Goal: Task Accomplishment & Management: Complete application form

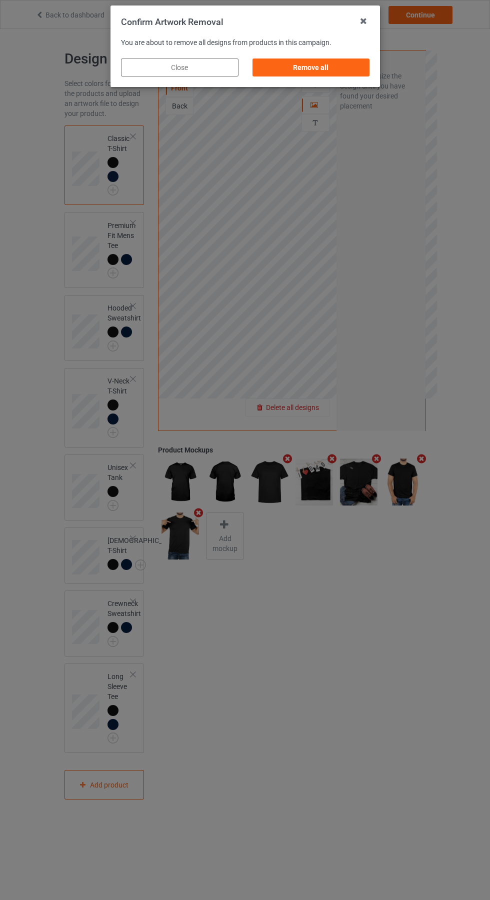
click at [325, 67] on div "Remove all" at bounding box center [311, 68] width 118 height 18
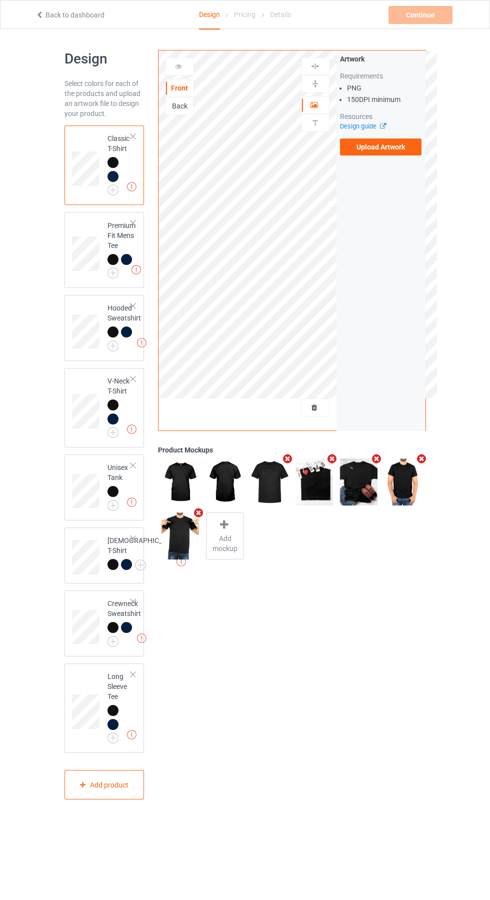
click at [386, 148] on label "Upload Artwork" at bounding box center [381, 147] width 82 height 17
click at [0, 0] on input "Upload Artwork" at bounding box center [0, 0] width 0 height 0
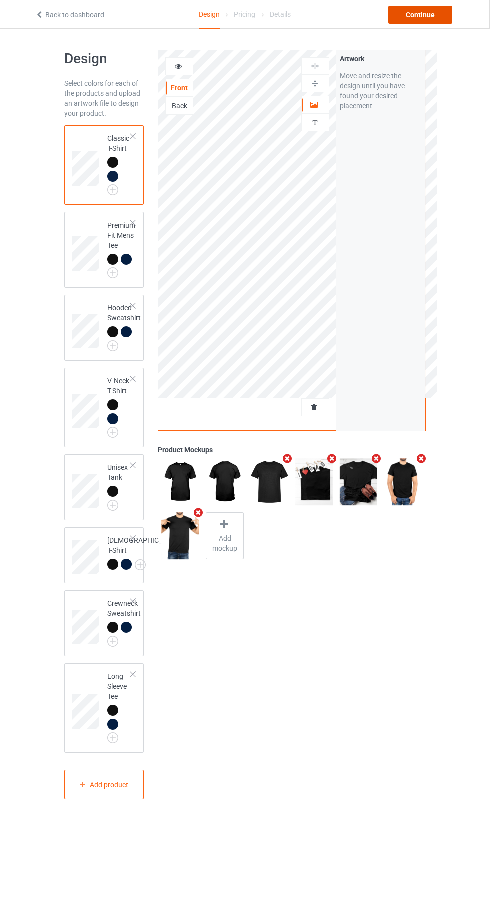
click at [426, 7] on div "Continue" at bounding box center [421, 15] width 64 height 18
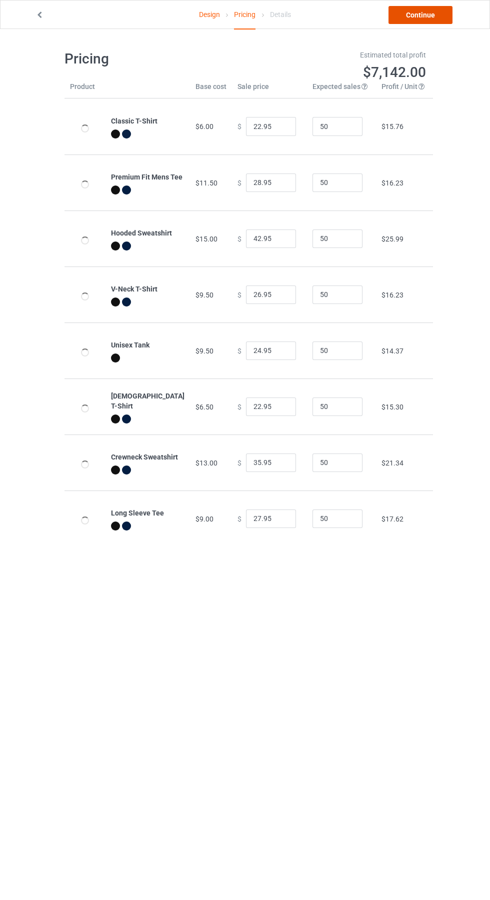
click at [441, 12] on link "Continue" at bounding box center [421, 15] width 64 height 18
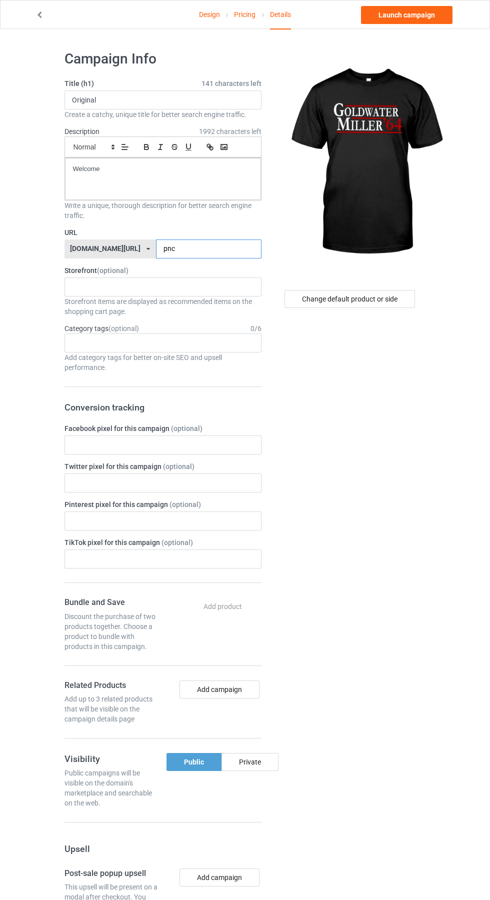
click at [192, 252] on input "pnc" at bounding box center [209, 249] width 106 height 19
type input "p"
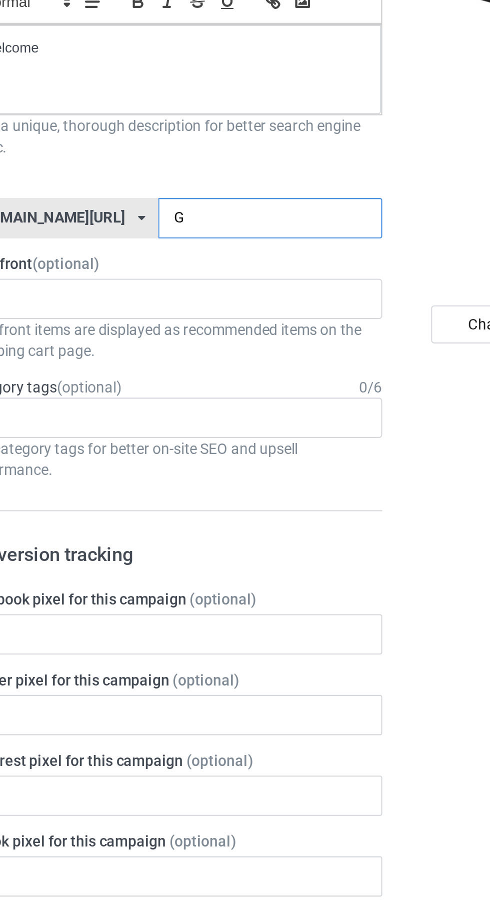
type input "Gm"
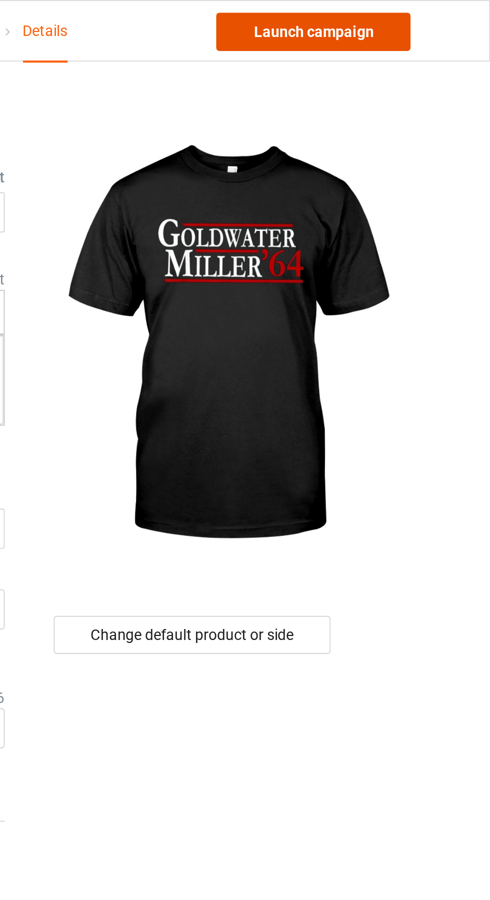
click at [427, 15] on link "Launch campaign" at bounding box center [407, 15] width 92 height 18
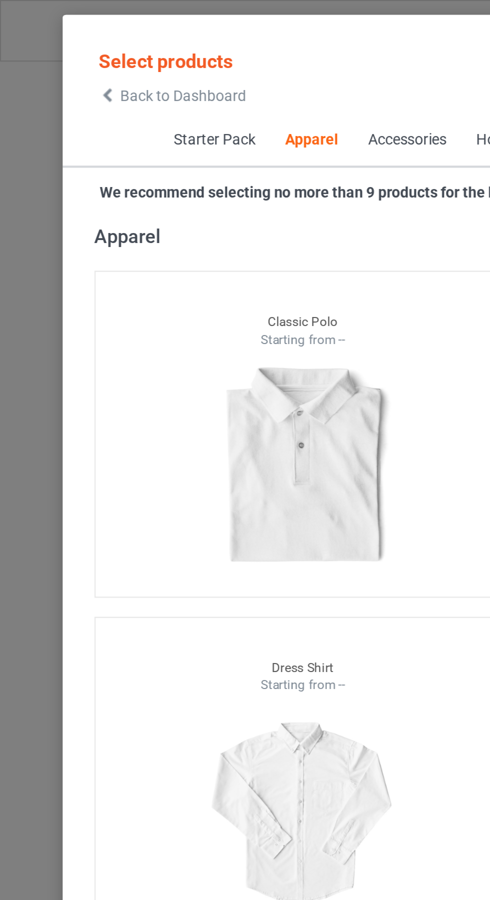
click at [51, 45] on icon at bounding box center [51, 45] width 9 height 7
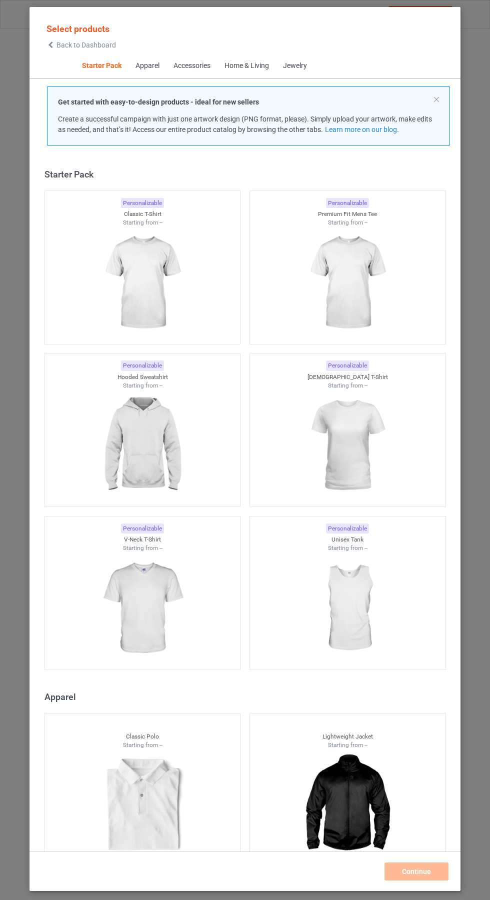
click at [152, 284] on img at bounding box center [143, 283] width 90 height 112
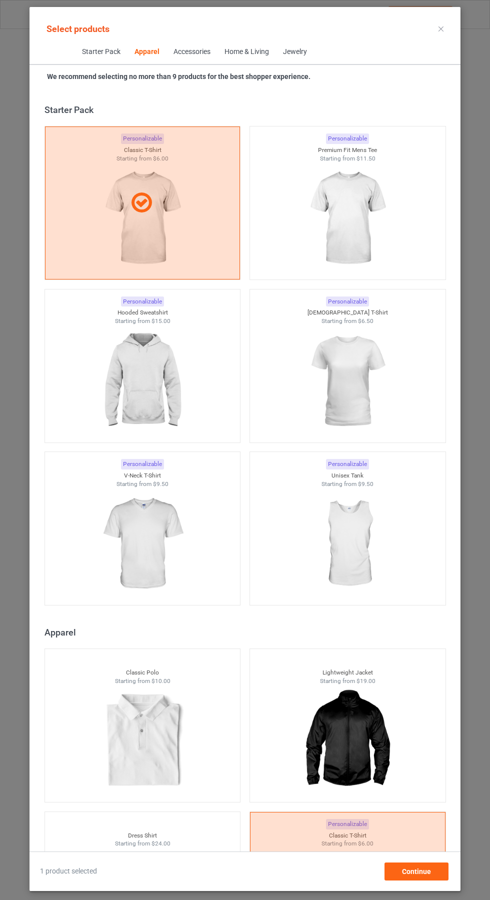
click at [361, 273] on img at bounding box center [348, 219] width 90 height 112
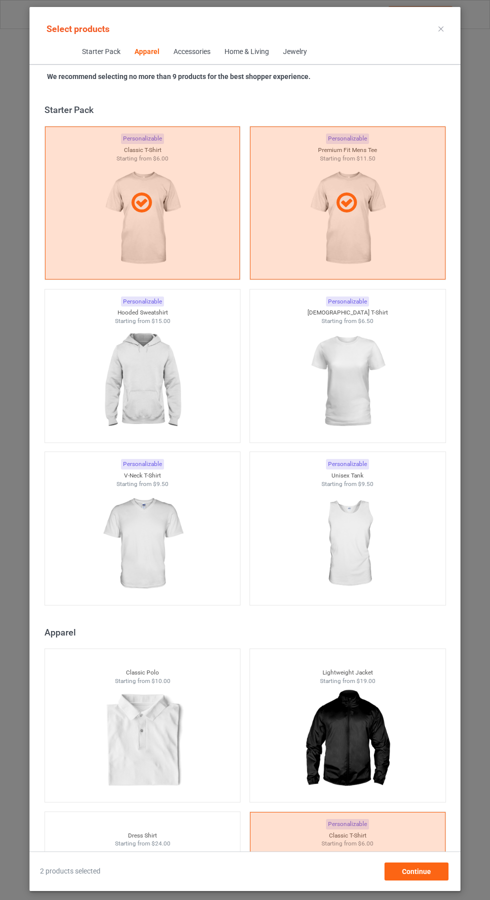
click at [367, 361] on img at bounding box center [348, 382] width 90 height 112
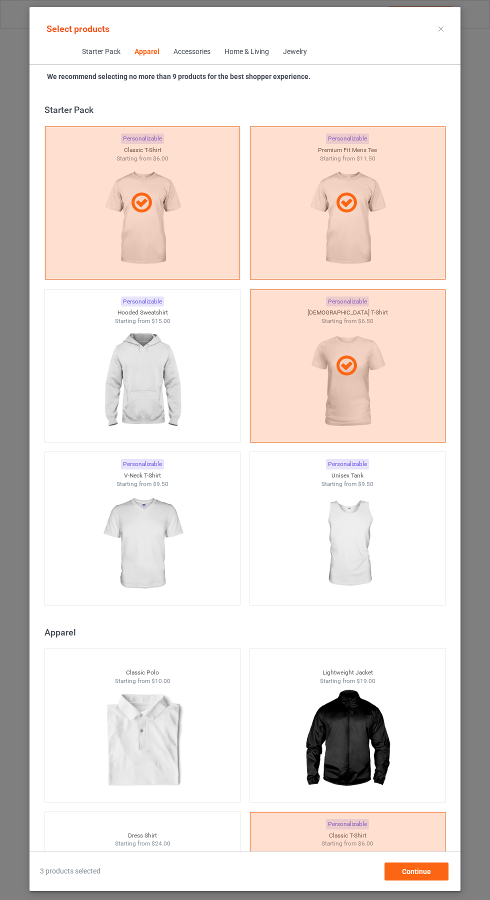
click at [153, 396] on img at bounding box center [143, 382] width 90 height 112
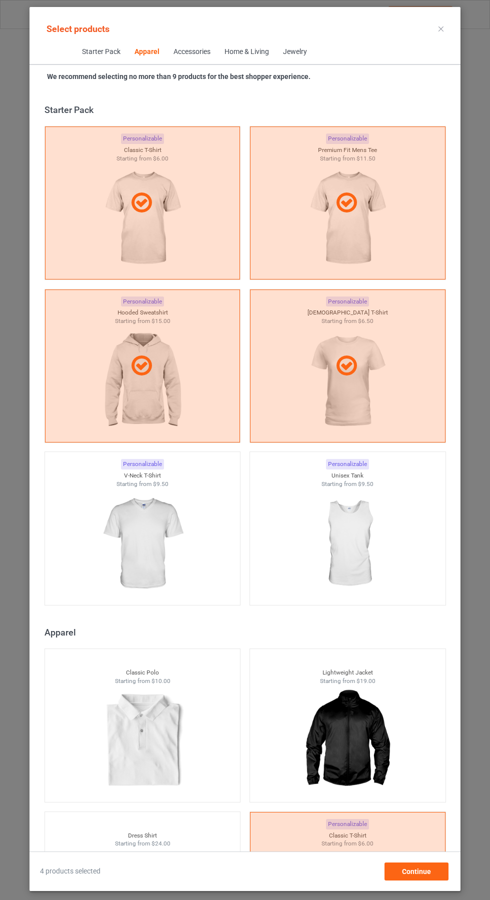
click at [129, 525] on img at bounding box center [143, 544] width 90 height 112
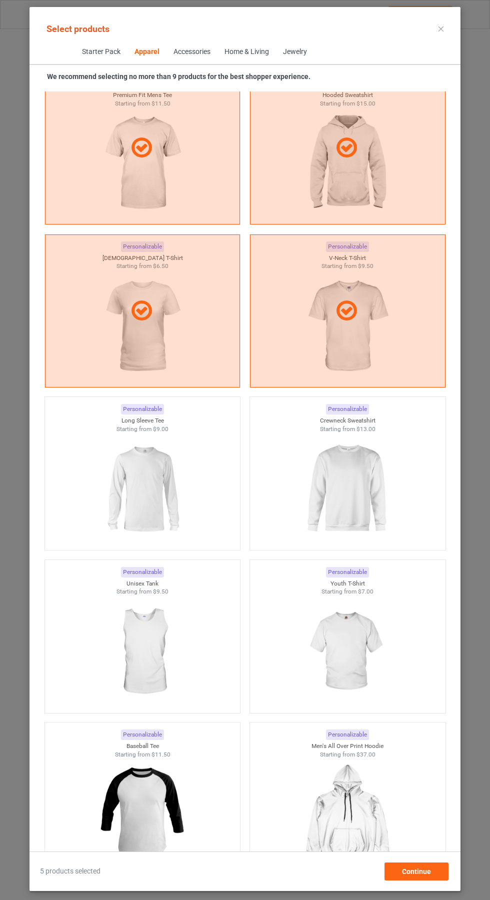
scroll to position [904, 0]
click at [373, 481] on img at bounding box center [348, 488] width 90 height 112
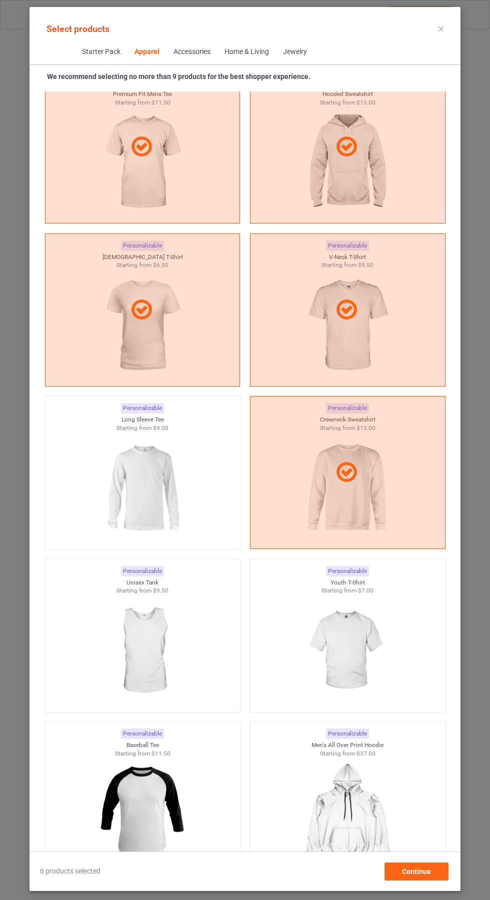
click at [136, 502] on img at bounding box center [143, 488] width 90 height 112
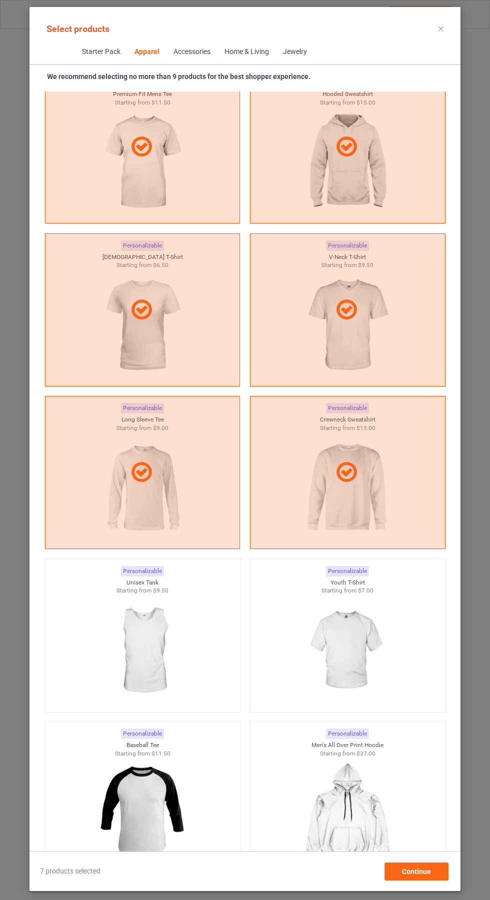
click at [441, 29] on icon at bounding box center [441, 29] width 5 height 5
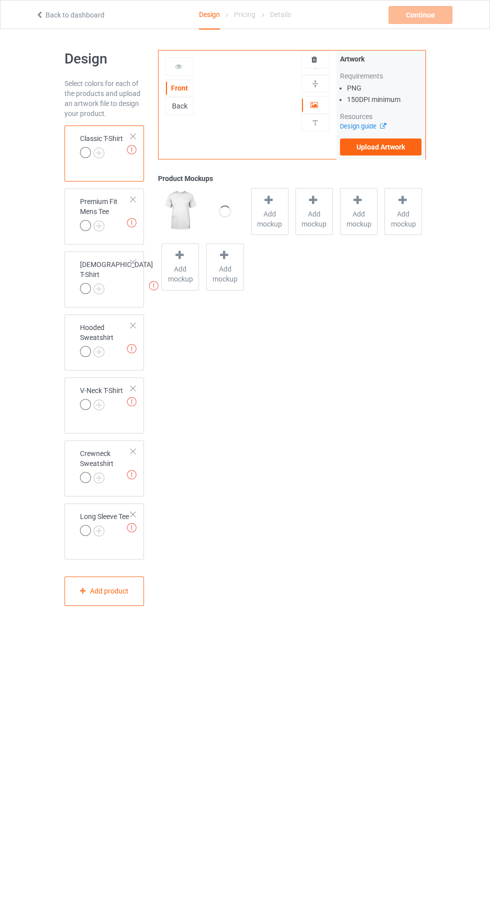
click at [387, 146] on label "Upload Artwork" at bounding box center [381, 147] width 82 height 17
click at [0, 0] on input "Upload Artwork" at bounding box center [0, 0] width 0 height 0
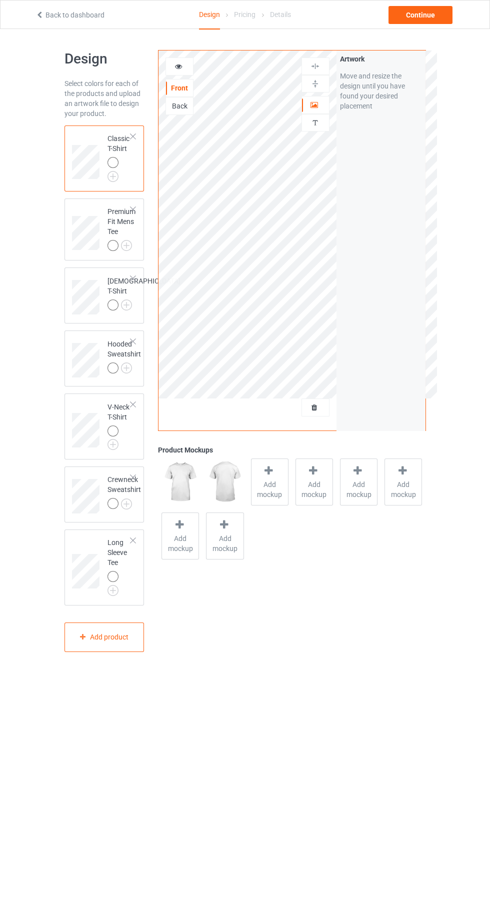
click at [0, 0] on img at bounding box center [0, 0] width 0 height 0
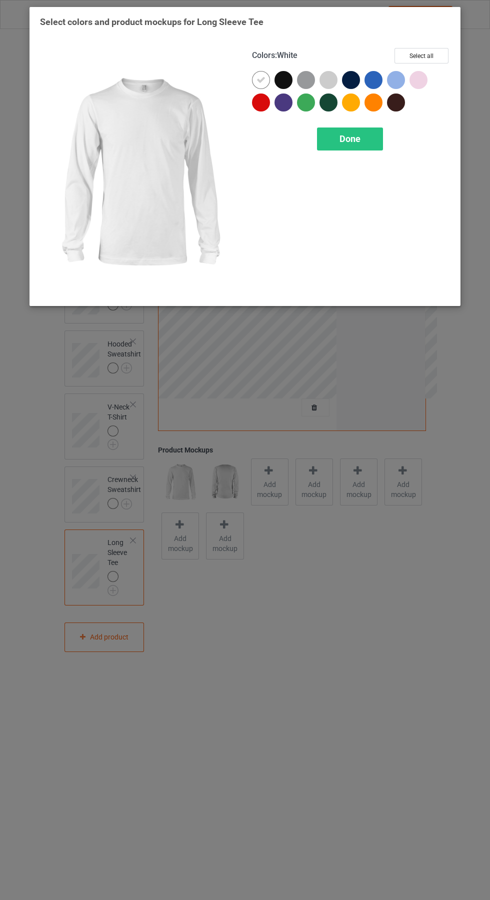
click at [268, 99] on div at bounding box center [261, 103] width 18 height 18
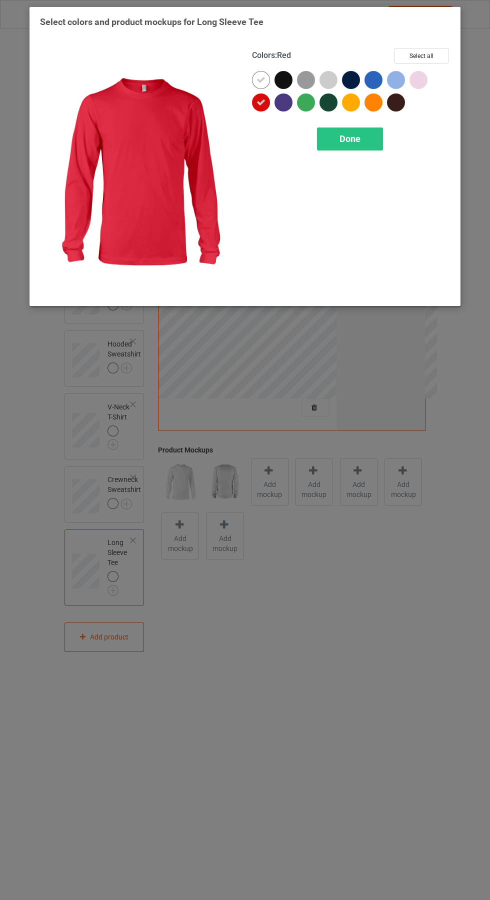
click at [261, 80] on icon at bounding box center [261, 80] width 9 height 9
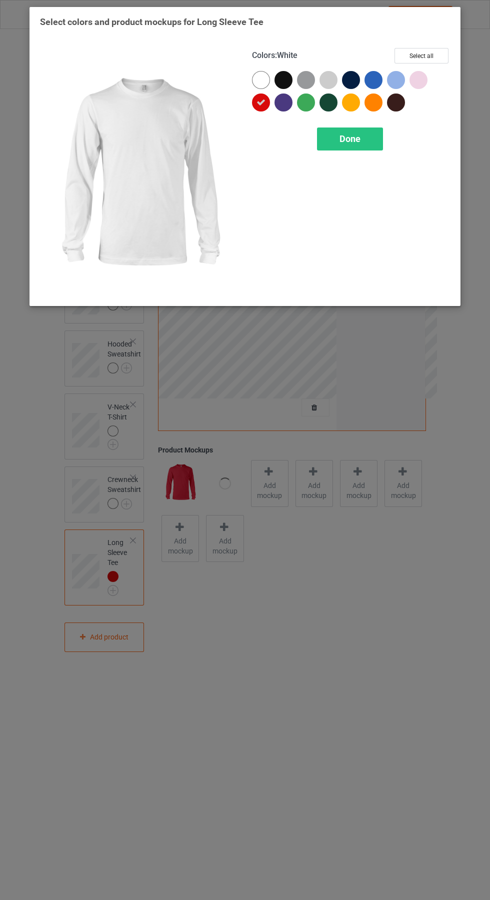
click at [367, 143] on div "Done" at bounding box center [350, 139] width 66 height 23
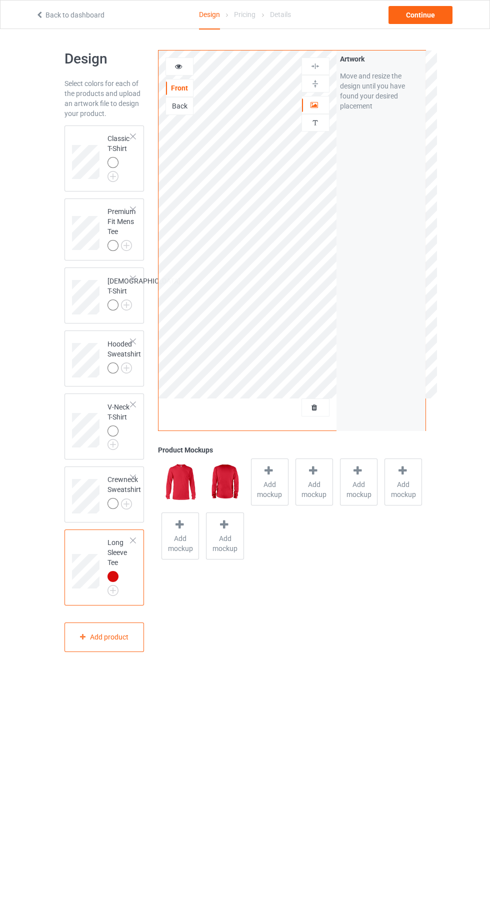
click at [0, 0] on img at bounding box center [0, 0] width 0 height 0
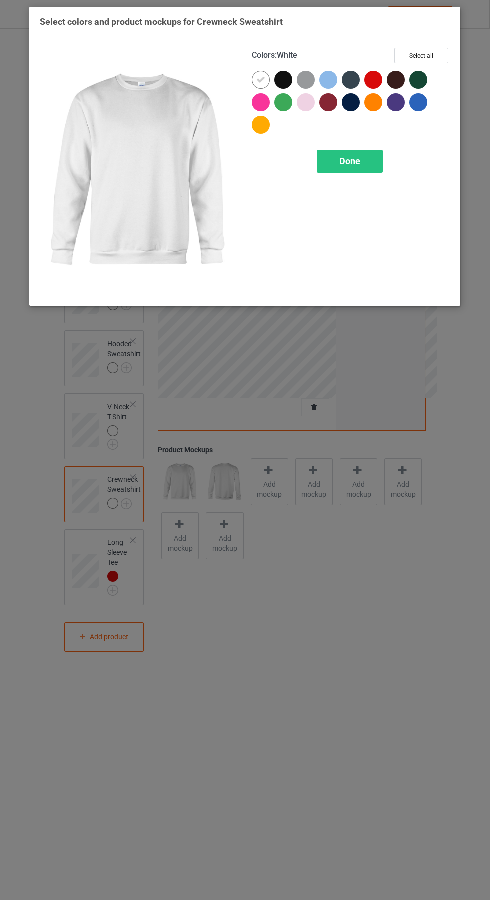
click at [378, 74] on div at bounding box center [374, 80] width 18 height 18
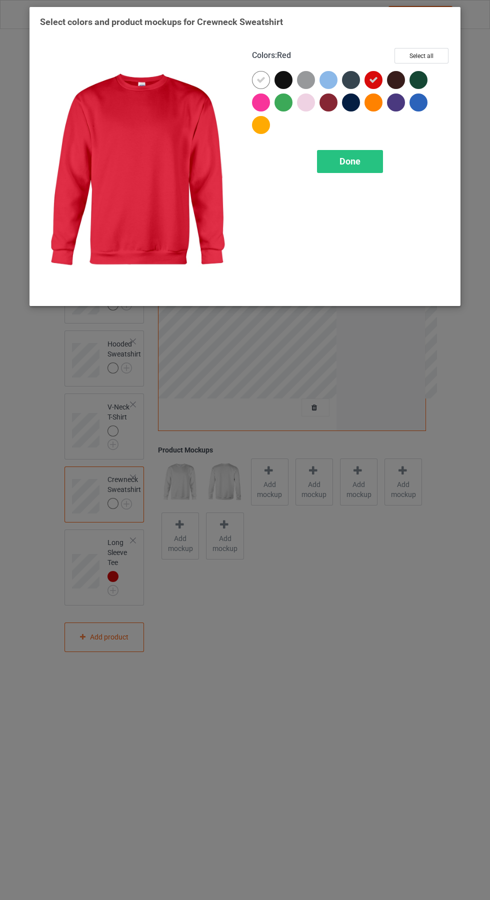
click at [252, 71] on div at bounding box center [263, 82] width 23 height 23
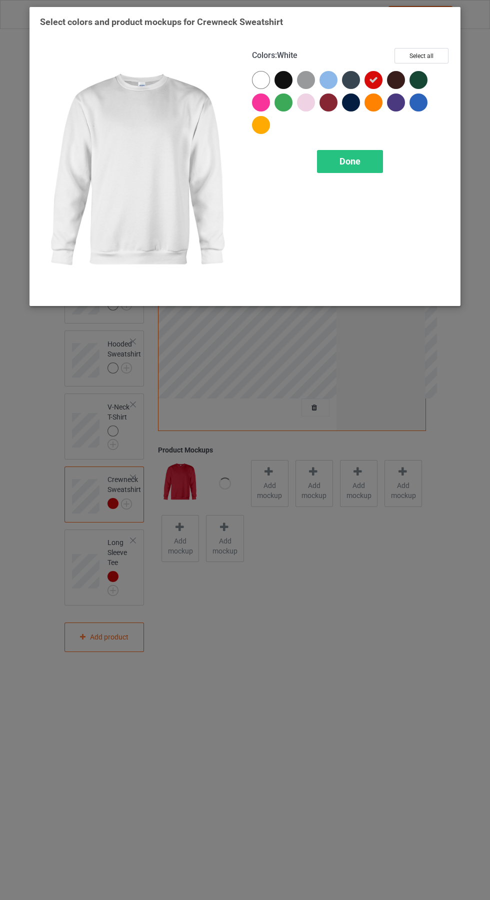
click at [362, 162] on div "Done" at bounding box center [350, 161] width 66 height 23
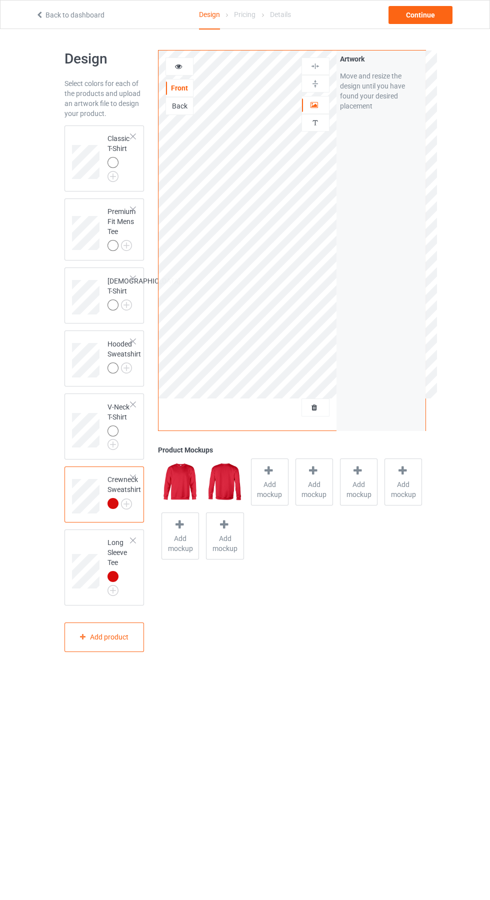
click at [0, 0] on img at bounding box center [0, 0] width 0 height 0
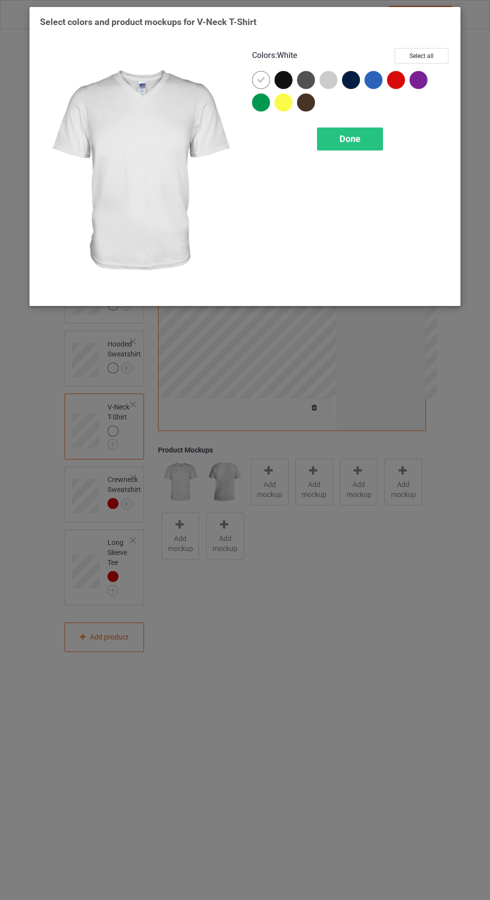
click at [403, 74] on div at bounding box center [396, 80] width 18 height 18
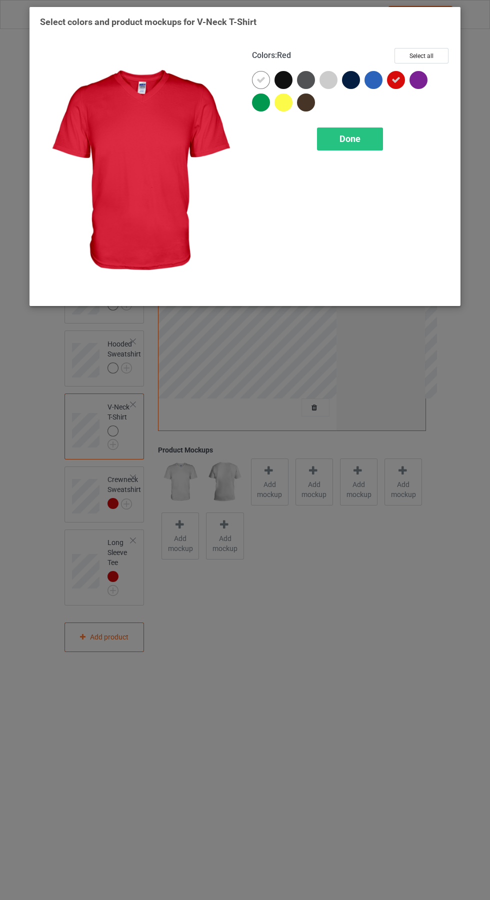
click at [258, 74] on div at bounding box center [261, 80] width 18 height 18
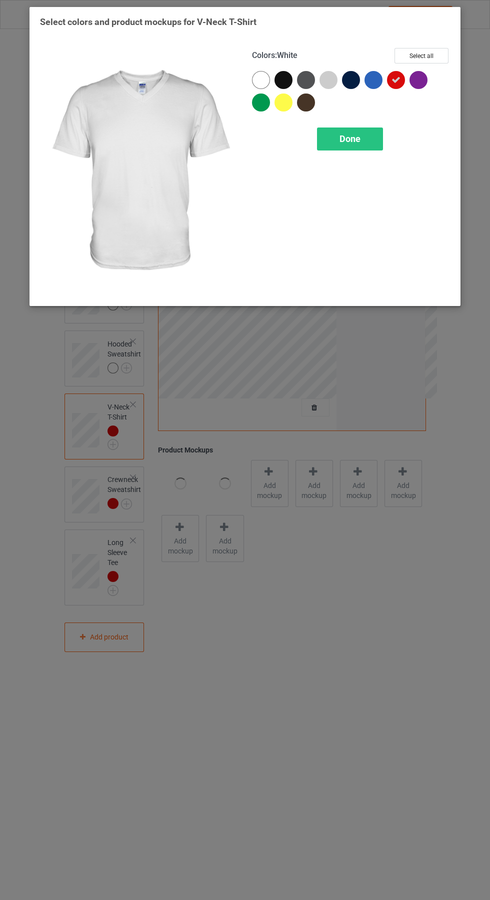
click at [350, 139] on span "Done" at bounding box center [350, 139] width 21 height 11
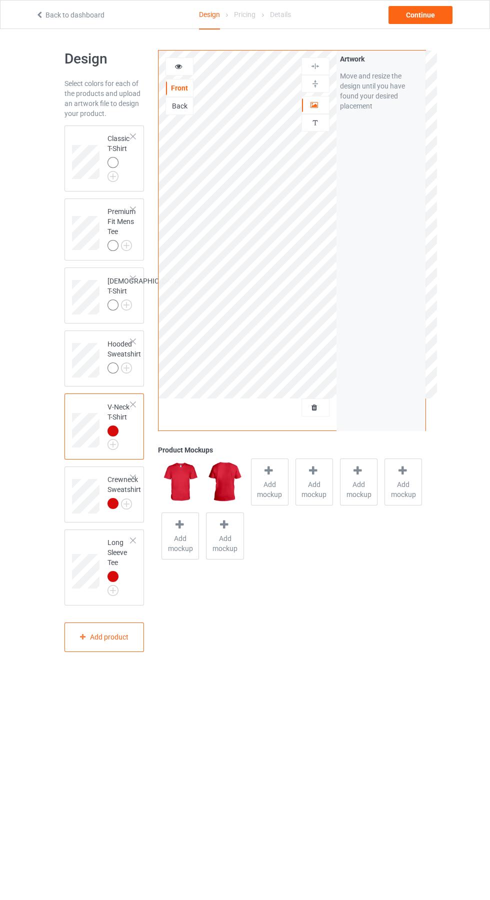
click at [0, 0] on img at bounding box center [0, 0] width 0 height 0
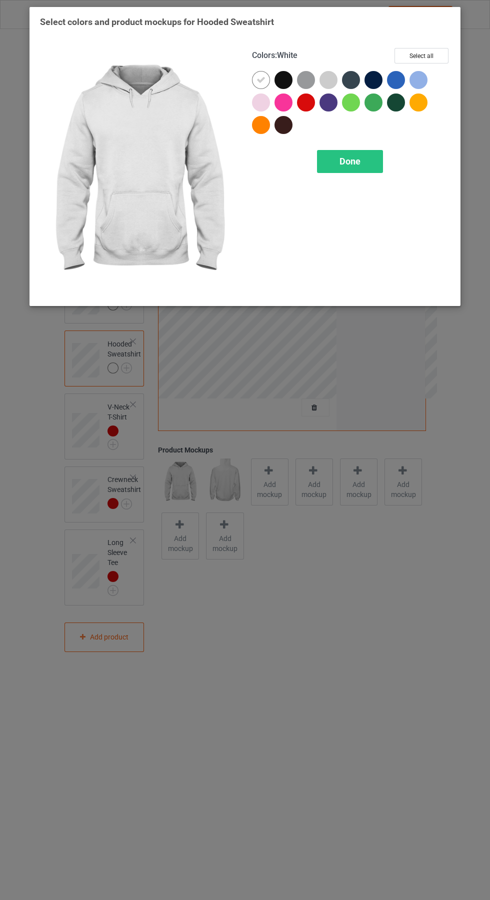
click at [308, 102] on div at bounding box center [306, 103] width 18 height 18
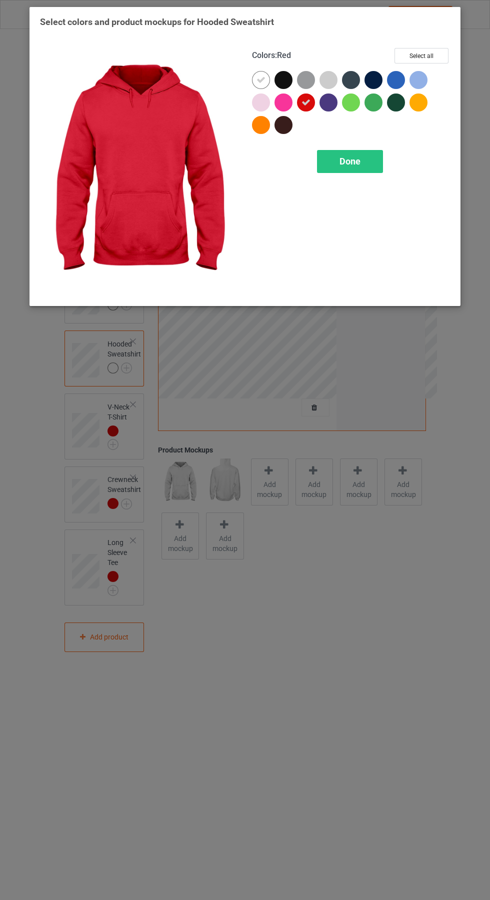
click at [261, 80] on icon at bounding box center [261, 80] width 9 height 9
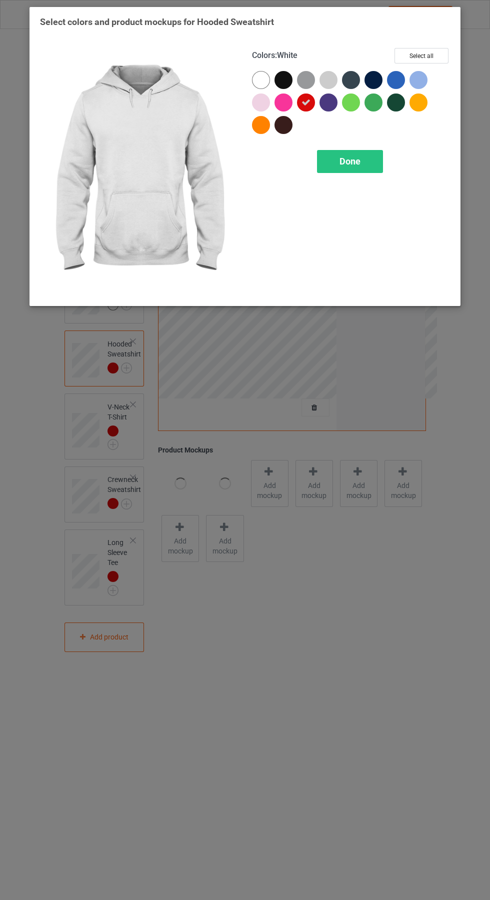
click at [352, 165] on span "Done" at bounding box center [350, 161] width 21 height 11
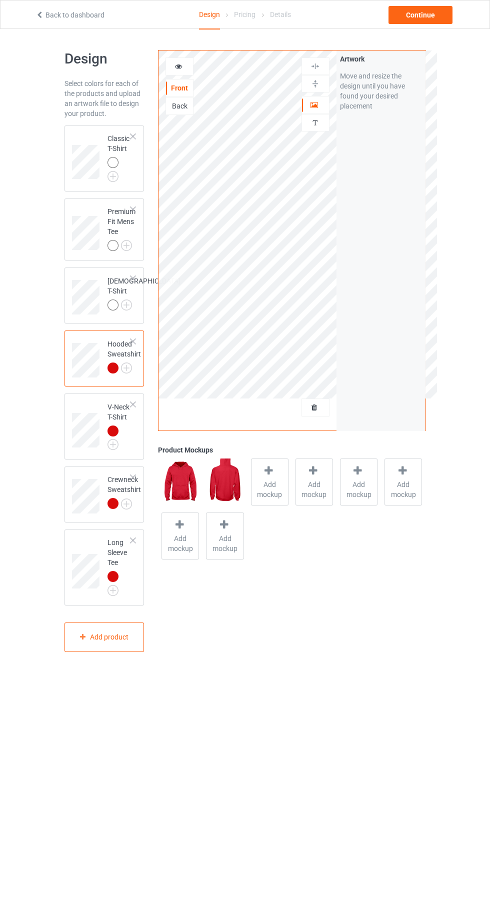
click at [0, 0] on img at bounding box center [0, 0] width 0 height 0
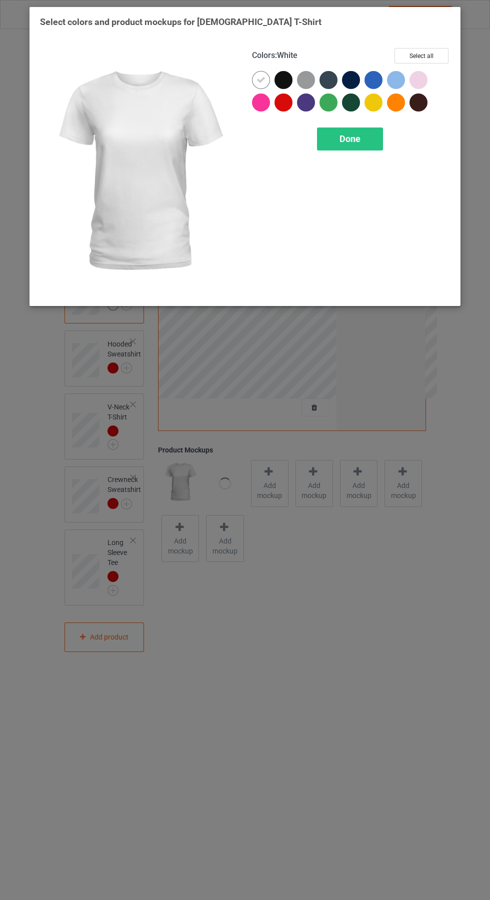
click at [294, 101] on div at bounding box center [286, 105] width 23 height 23
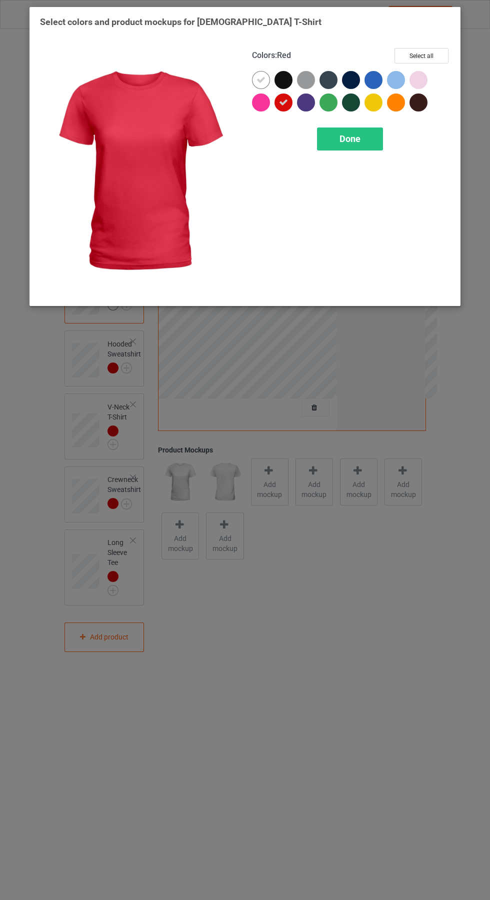
click at [261, 80] on icon at bounding box center [261, 80] width 9 height 9
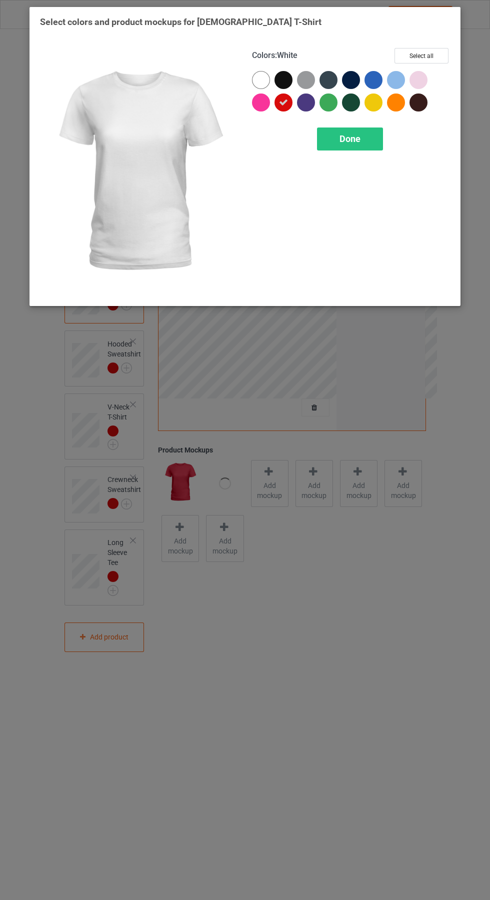
click at [375, 129] on div "Done" at bounding box center [350, 139] width 66 height 23
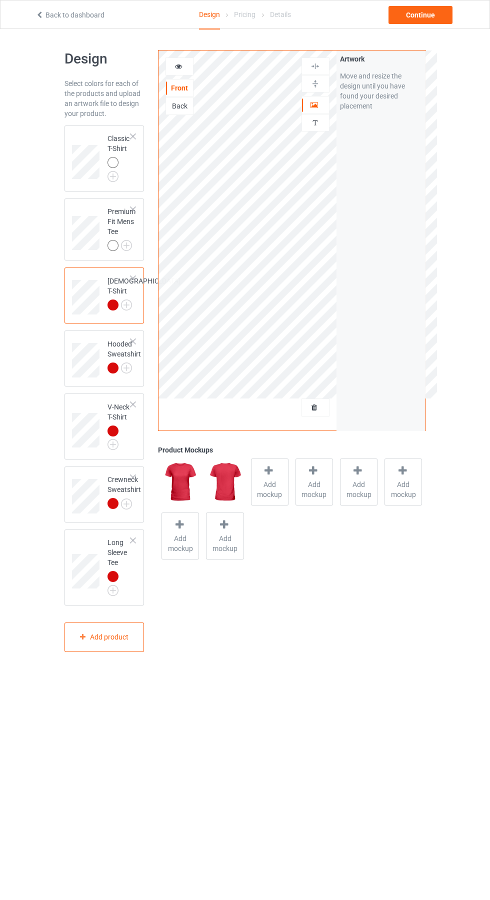
click at [0, 0] on img at bounding box center [0, 0] width 0 height 0
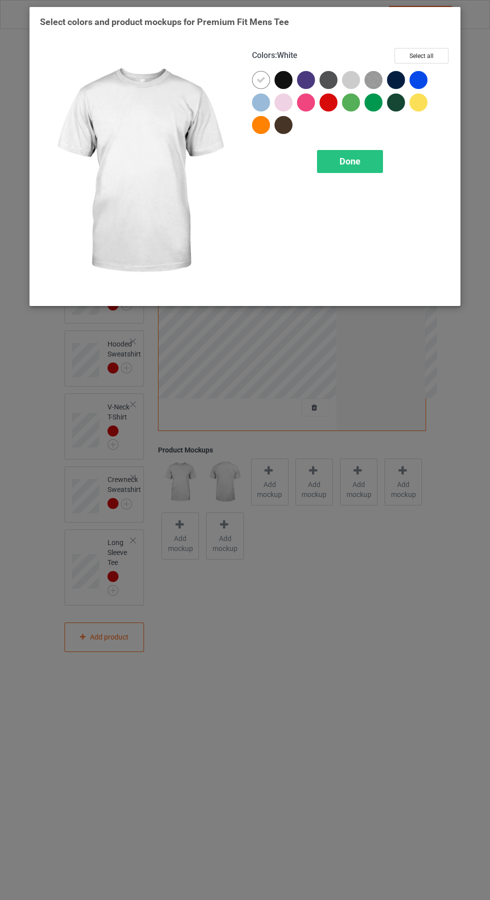
click at [334, 101] on div at bounding box center [329, 103] width 18 height 18
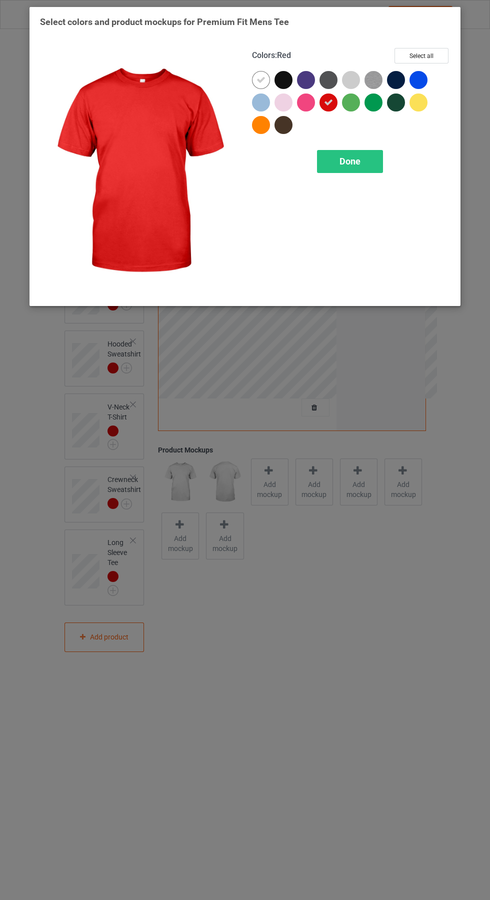
click at [264, 72] on div at bounding box center [261, 80] width 18 height 18
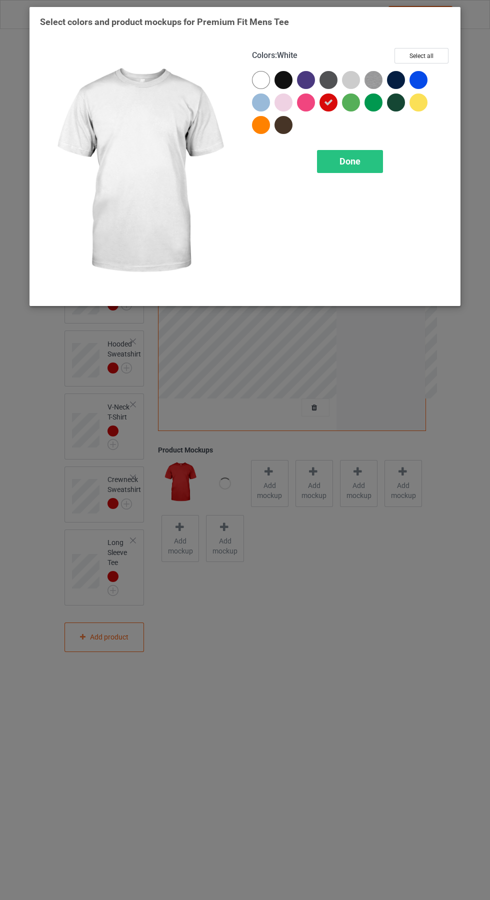
click at [363, 172] on div "Done" at bounding box center [350, 161] width 66 height 23
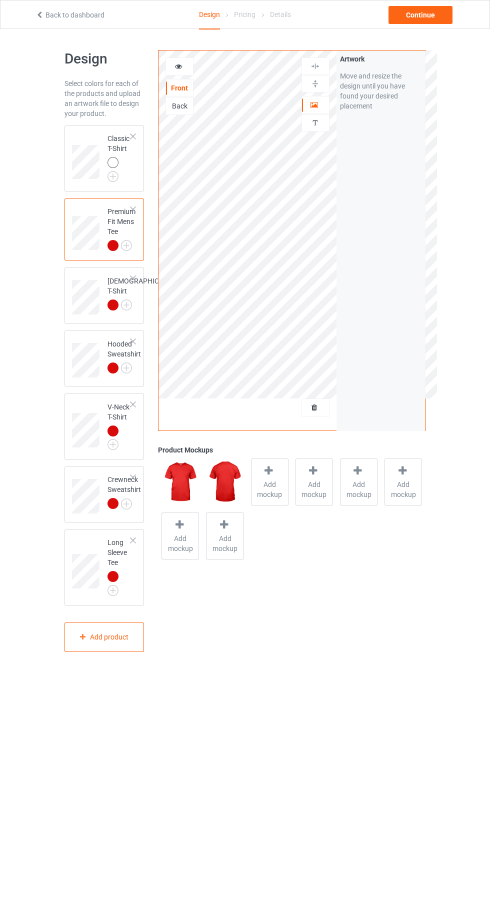
click at [0, 0] on img at bounding box center [0, 0] width 0 height 0
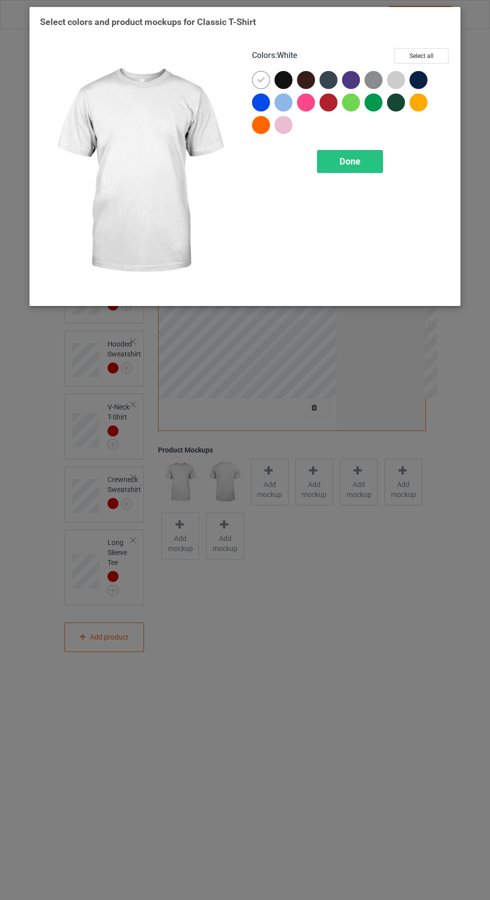
click at [333, 100] on div at bounding box center [329, 103] width 18 height 18
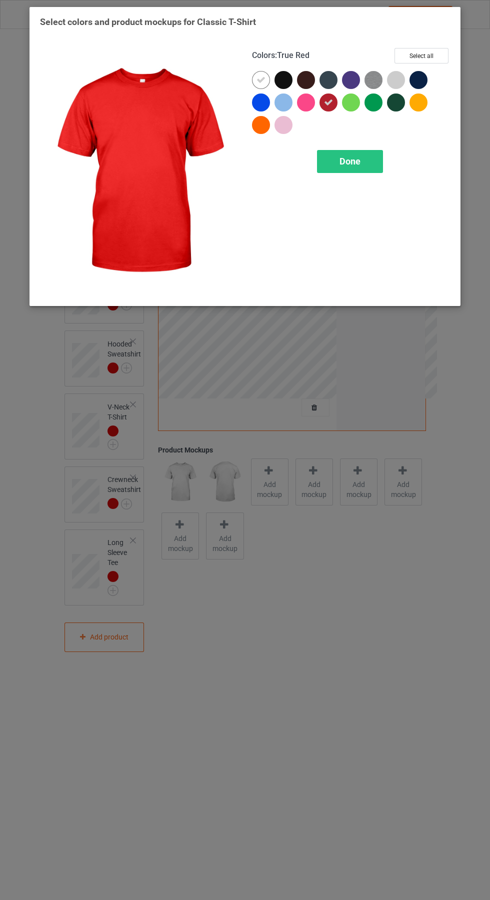
click at [253, 73] on div at bounding box center [263, 82] width 23 height 23
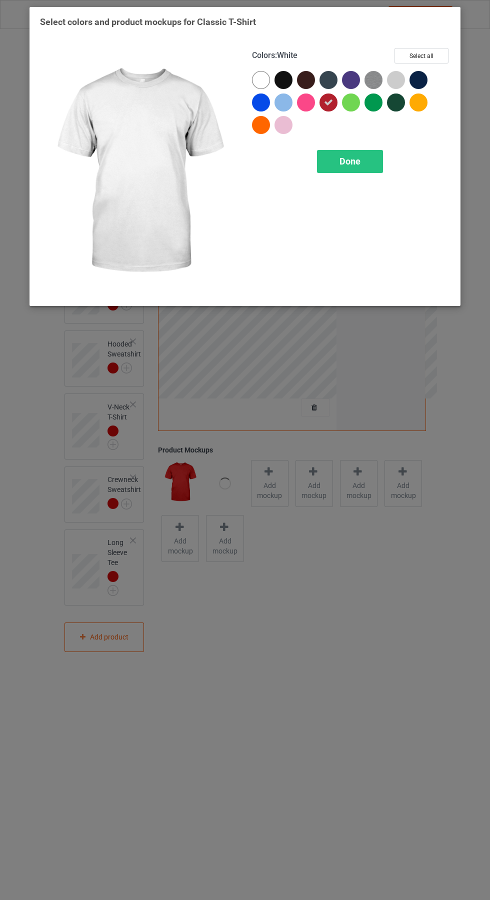
click at [350, 161] on span "Done" at bounding box center [350, 161] width 21 height 11
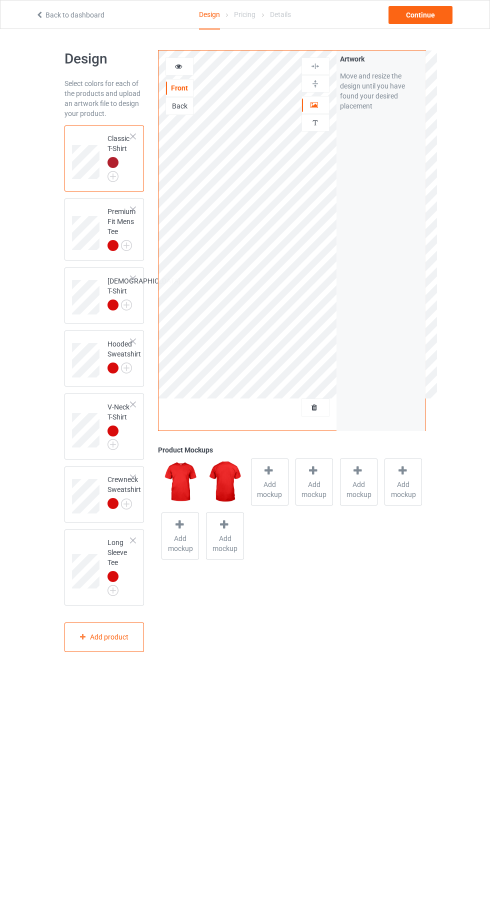
click at [276, 491] on span "Add mockup" at bounding box center [270, 490] width 37 height 20
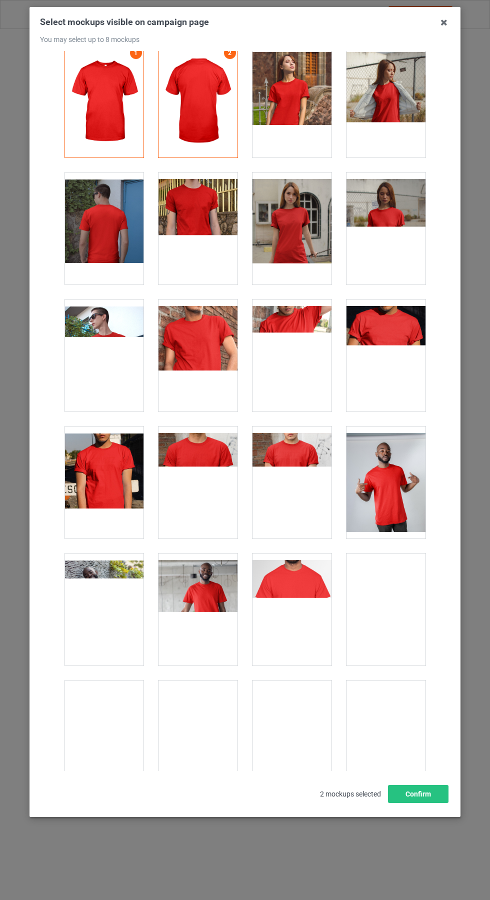
scroll to position [10, 0]
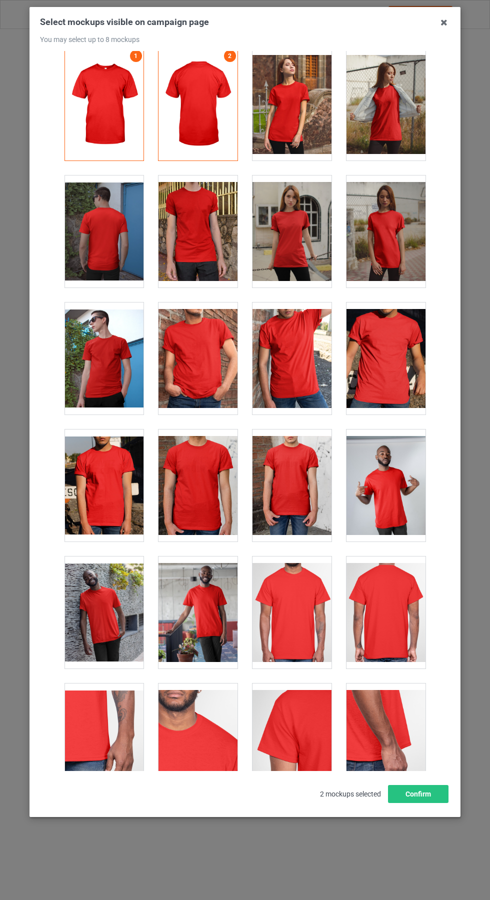
click at [307, 245] on div at bounding box center [292, 232] width 79 height 112
click at [403, 231] on div at bounding box center [386, 232] width 79 height 112
click at [450, 26] on icon at bounding box center [444, 23] width 16 height 16
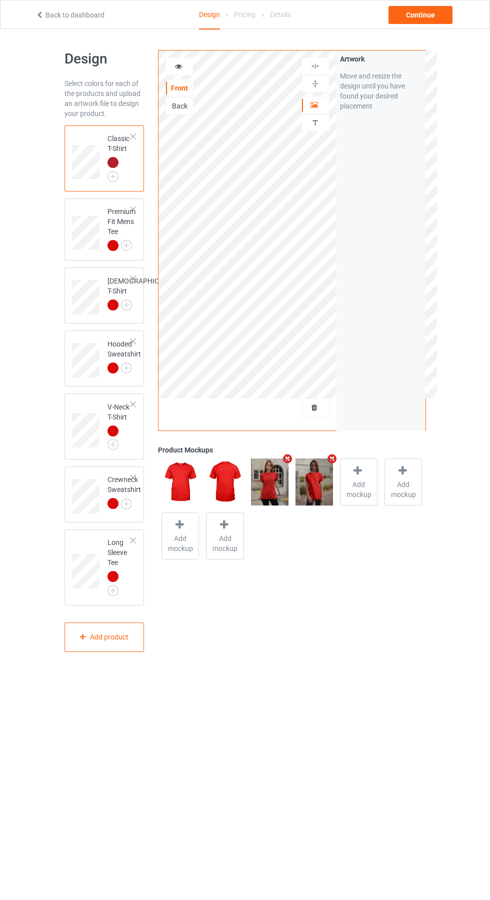
click at [180, 67] on icon at bounding box center [179, 65] width 9 height 7
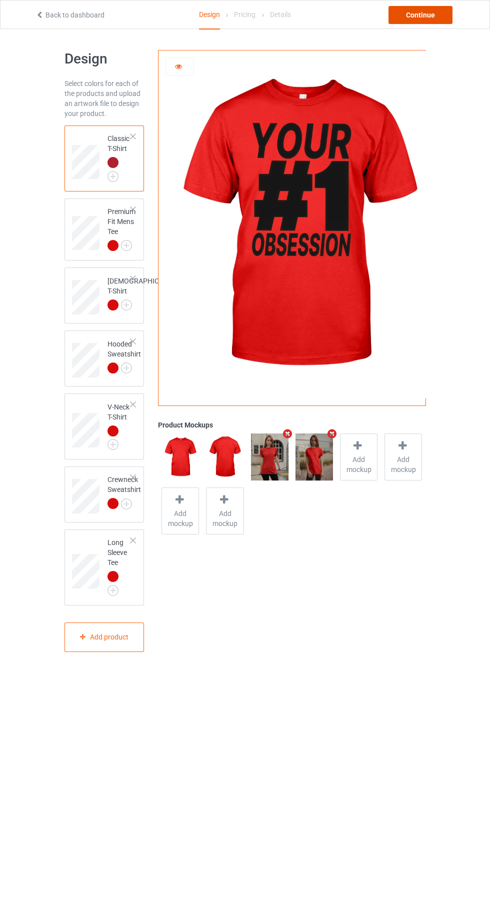
click at [443, 13] on div "Continue" at bounding box center [421, 15] width 64 height 18
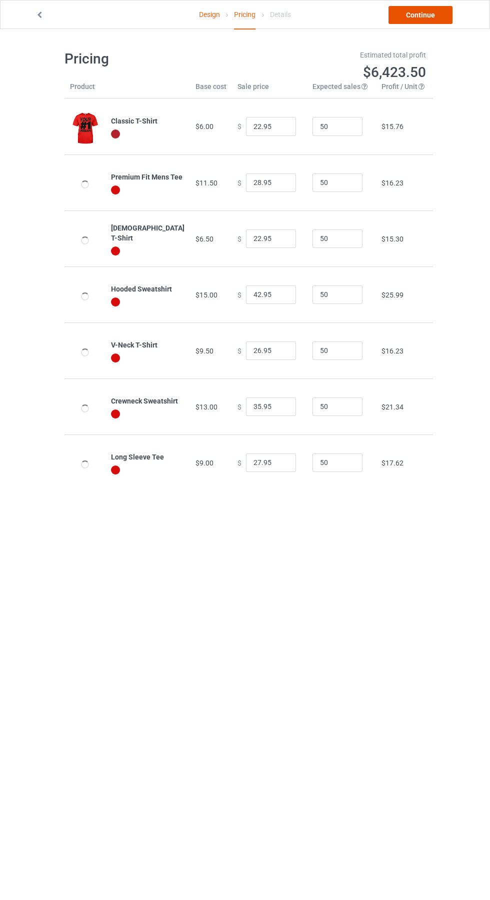
click at [440, 21] on link "Continue" at bounding box center [421, 15] width 64 height 18
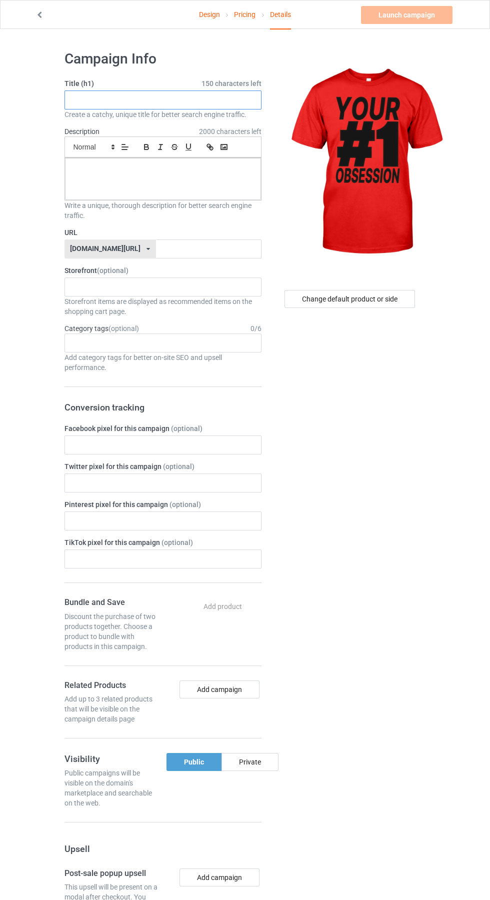
click at [142, 104] on input "text" at bounding box center [163, 100] width 197 height 19
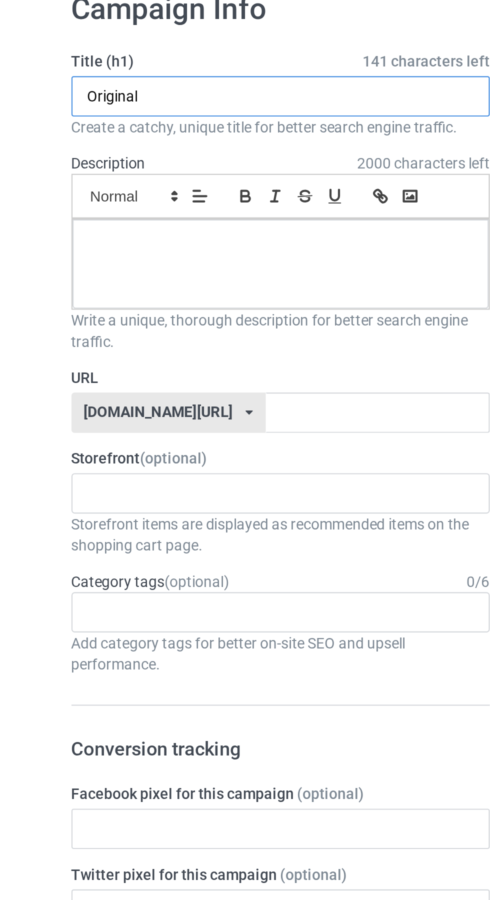
type input "Original"
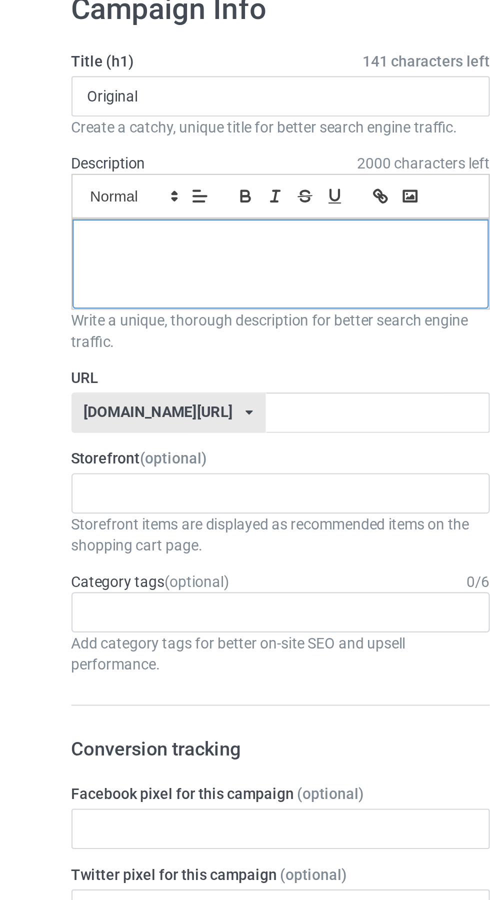
click at [163, 182] on div at bounding box center [163, 179] width 196 height 42
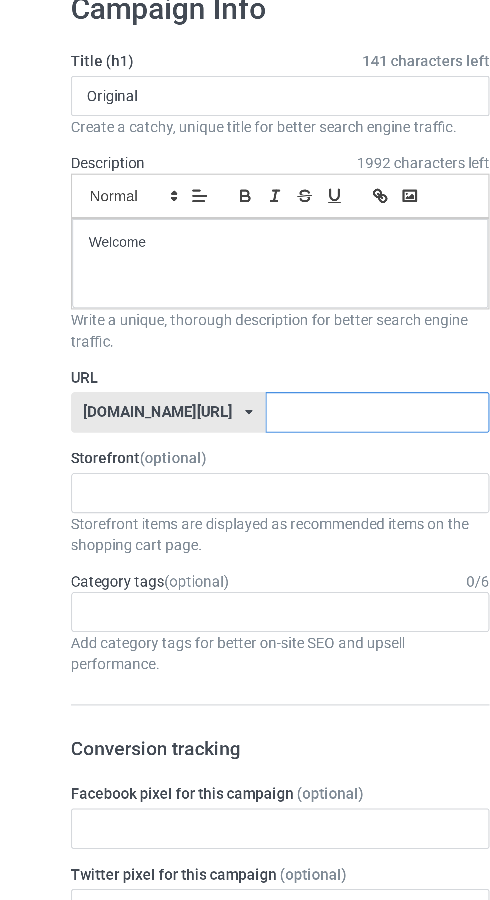
click at [184, 249] on input "text" at bounding box center [209, 249] width 106 height 19
type input "yo"
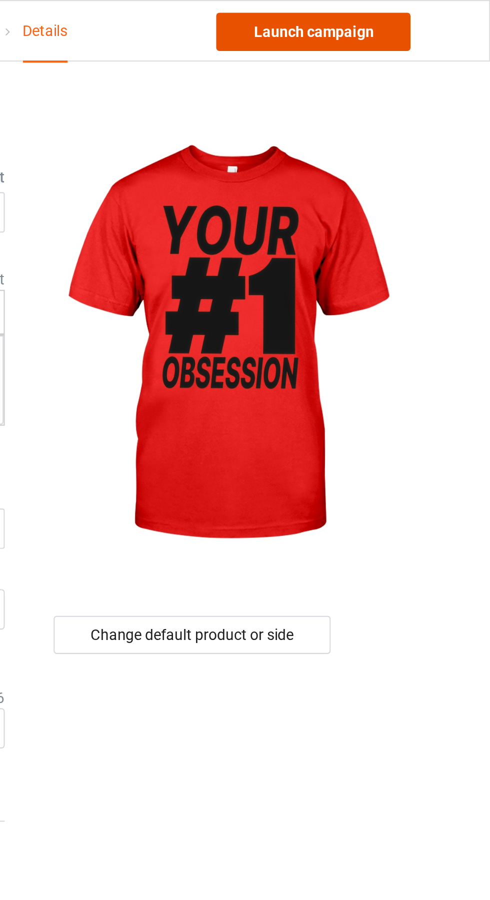
click at [426, 15] on link "Launch campaign" at bounding box center [407, 15] width 92 height 18
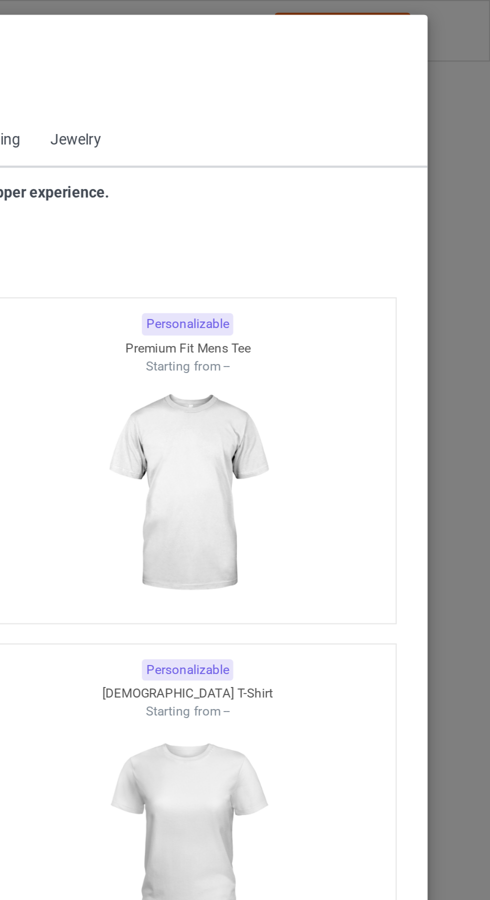
scroll to position [535, 0]
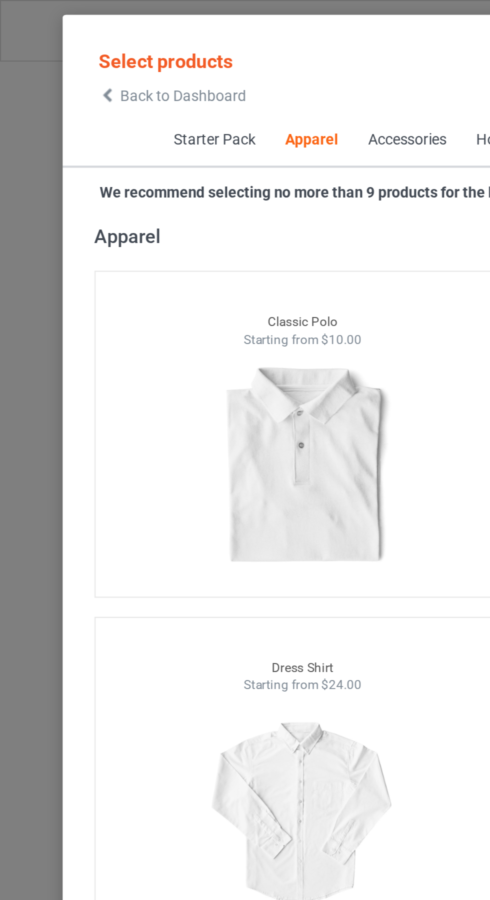
click at [51, 45] on icon at bounding box center [51, 45] width 9 height 7
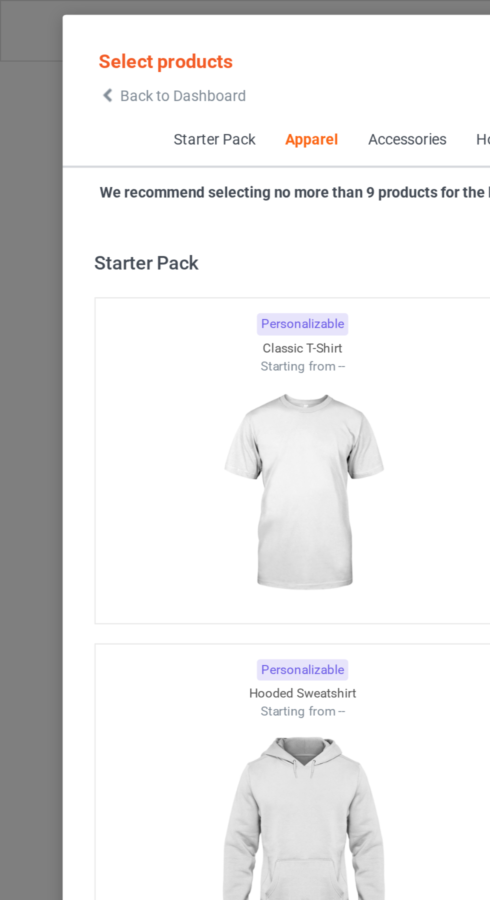
click at [54, 46] on icon at bounding box center [51, 45] width 9 height 7
